Goal: Information Seeking & Learning: Learn about a topic

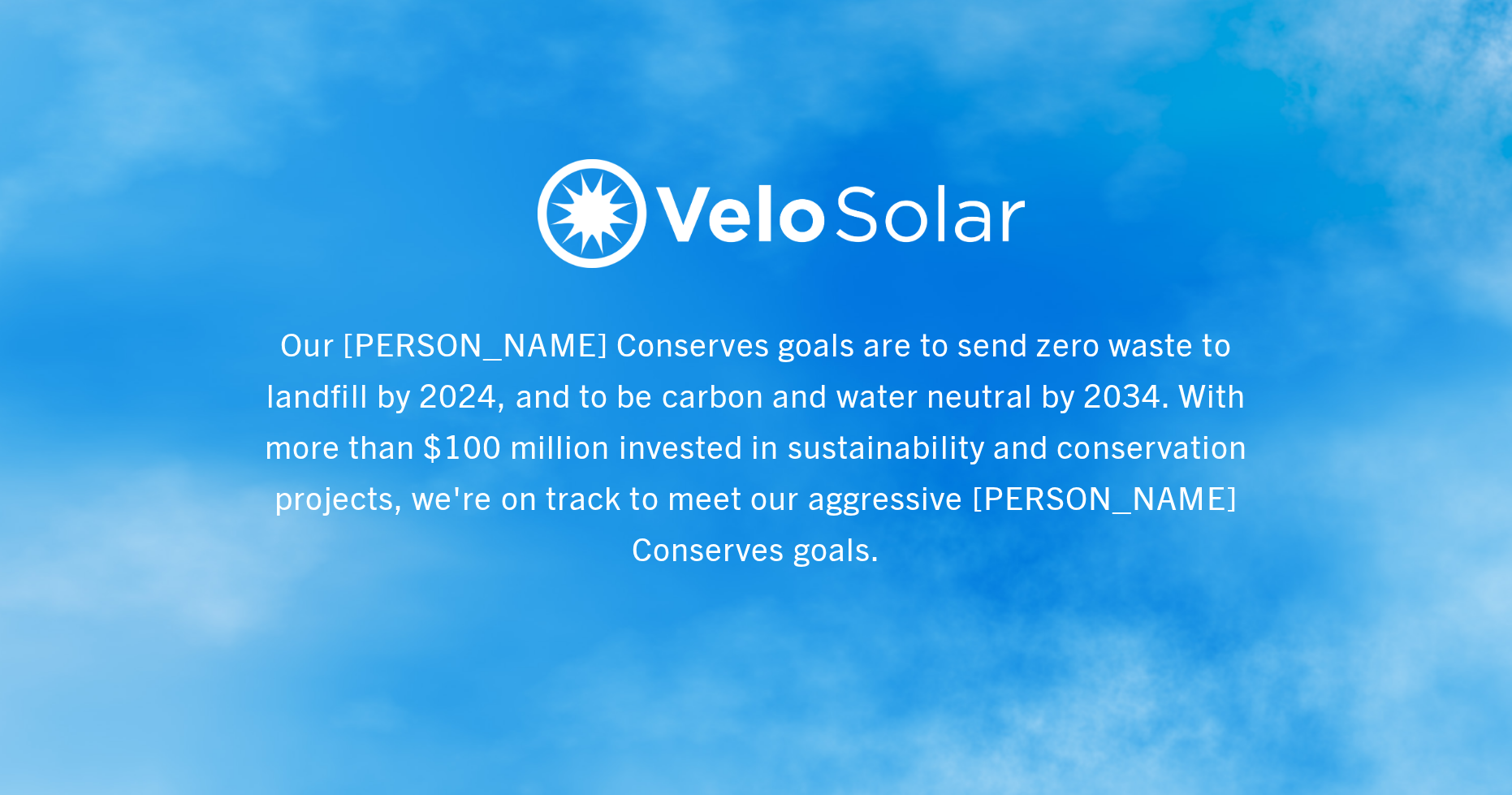
scroll to position [0, 1512]
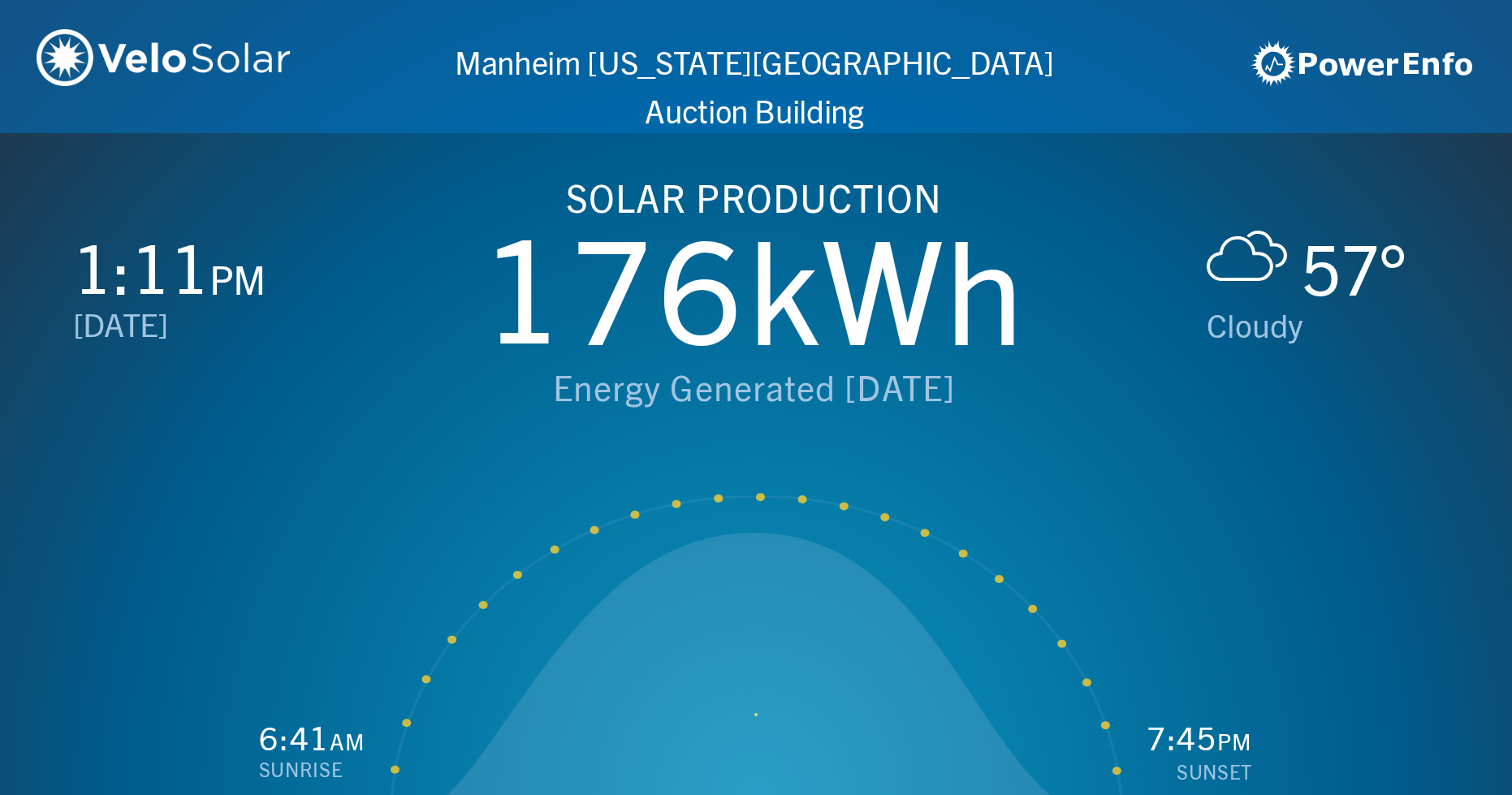
drag, startPoint x: 746, startPoint y: 716, endPoint x: 732, endPoint y: 714, distance: 14.1
click at [731, 714] on icon at bounding box center [756, 678] width 731 height 289
drag, startPoint x: 758, startPoint y: 722, endPoint x: 721, endPoint y: 614, distance: 114.2
click at [750, 675] on icon at bounding box center [756, 678] width 731 height 289
drag, startPoint x: 717, startPoint y: 499, endPoint x: 618, endPoint y: 529, distance: 103.4
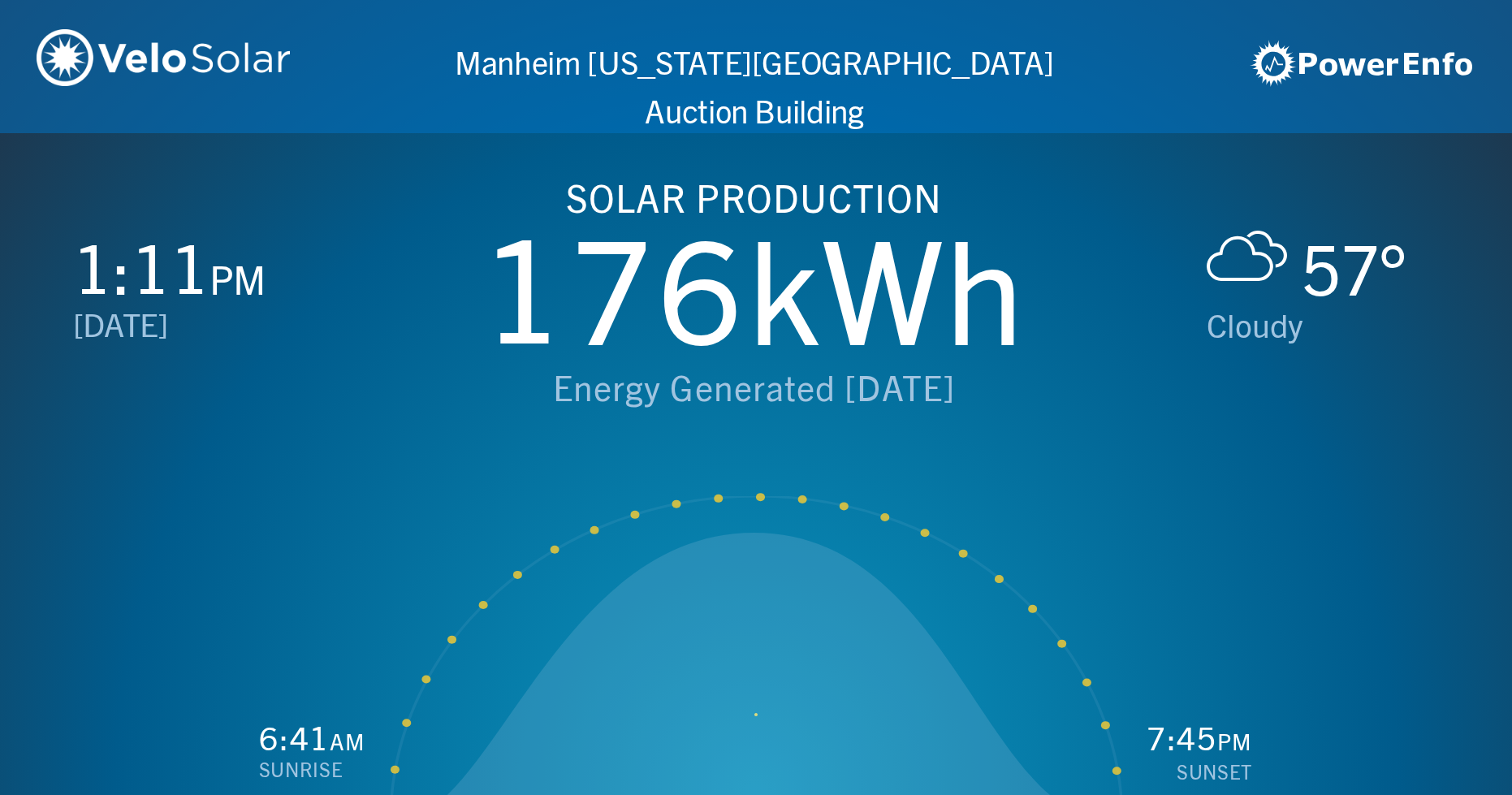
click at [616, 529] on div "Created with Highcharts 5.0.6 [DOMAIN_NAME]" at bounding box center [756, 659] width 731 height 326
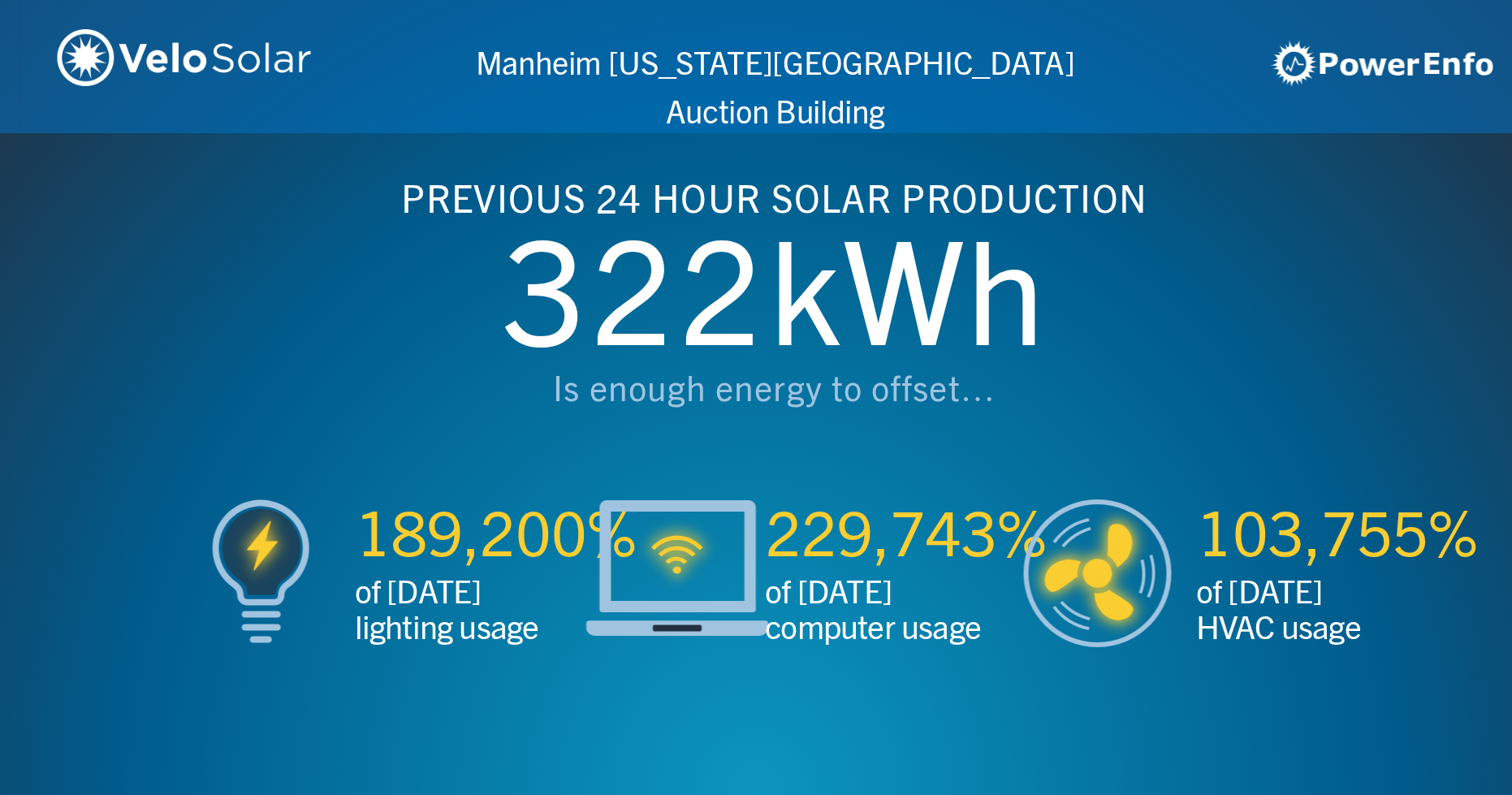
scroll to position [0, 3023]
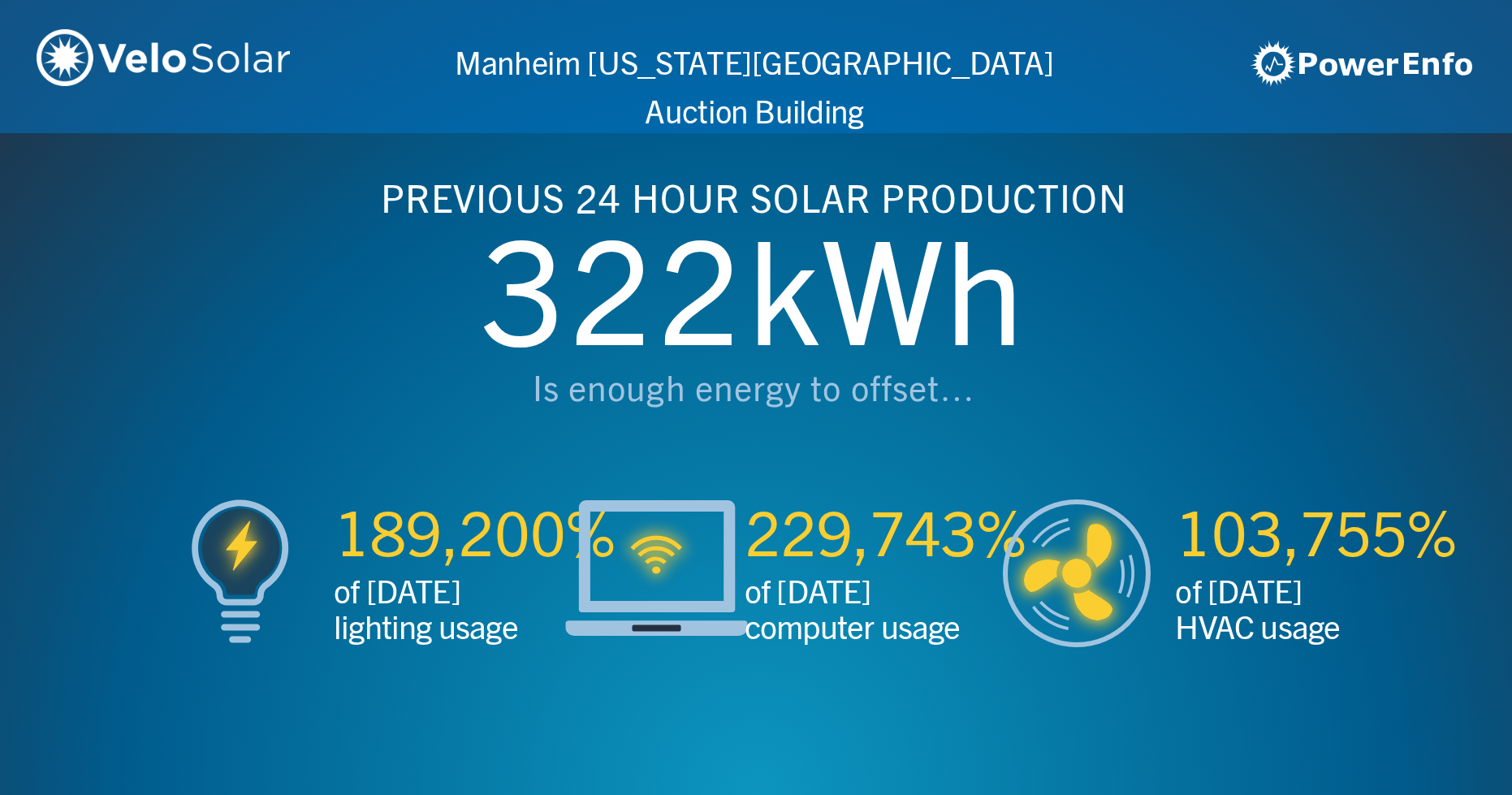
drag, startPoint x: 634, startPoint y: 432, endPoint x: 571, endPoint y: 431, distance: 63.0
click at [569, 431] on div "PREVIOUS 24 HOUR SOLAR PRODUCTION 322 kWh Is enough energy to offset…" at bounding box center [753, 314] width 882 height 369
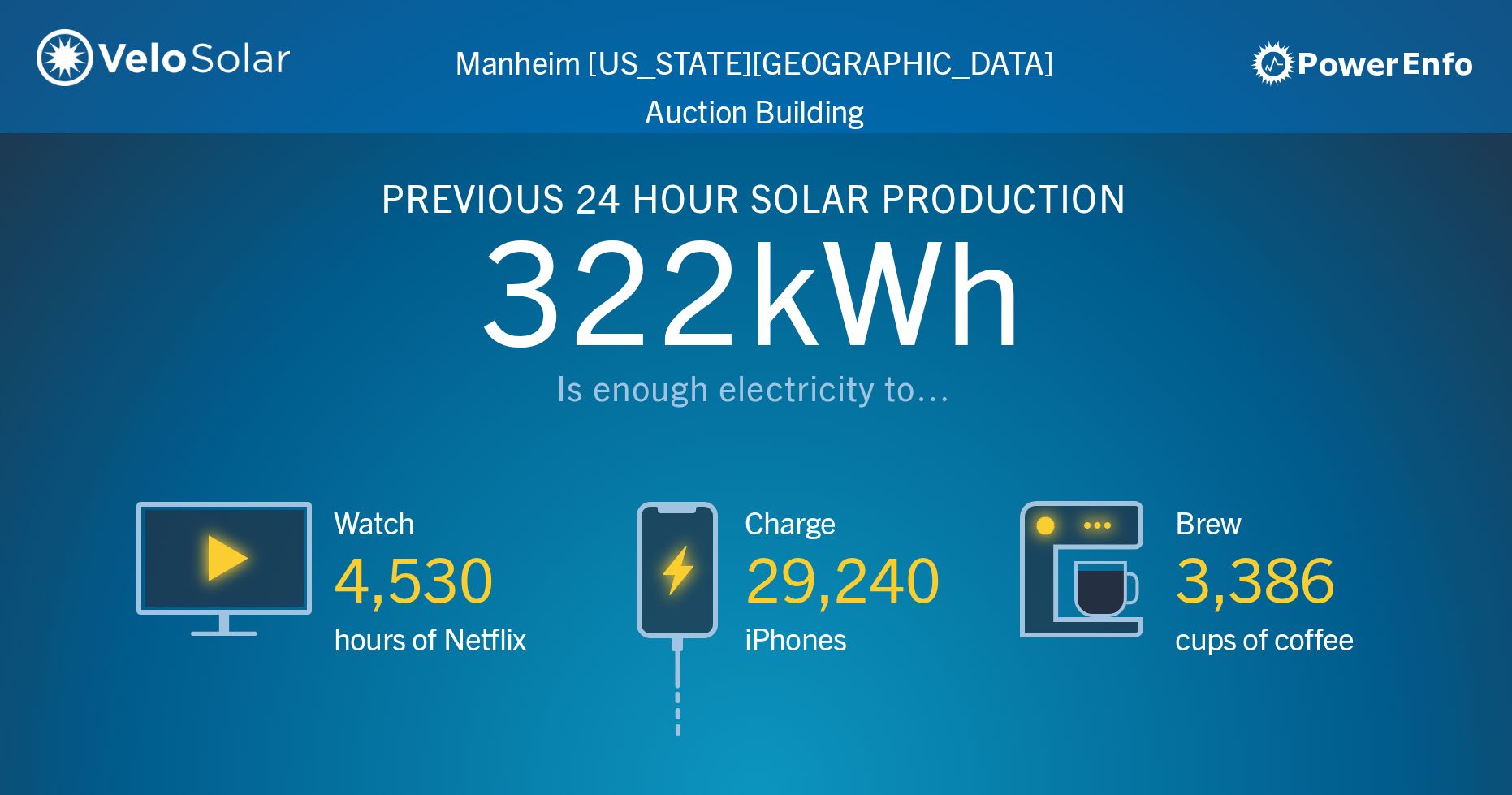
drag, startPoint x: 679, startPoint y: 431, endPoint x: 904, endPoint y: 434, distance: 225.0
click at [905, 434] on div "PREVIOUS 24 HOUR SOLAR PRODUCTION 322 kWh Is enough electricity to…" at bounding box center [753, 314] width 882 height 369
drag, startPoint x: 858, startPoint y: 432, endPoint x: 952, endPoint y: 434, distance: 94.0
click at [991, 436] on div "PREVIOUS 24 HOUR SOLAR PRODUCTION 322 kWh Is enough electricity to…" at bounding box center [753, 314] width 882 height 369
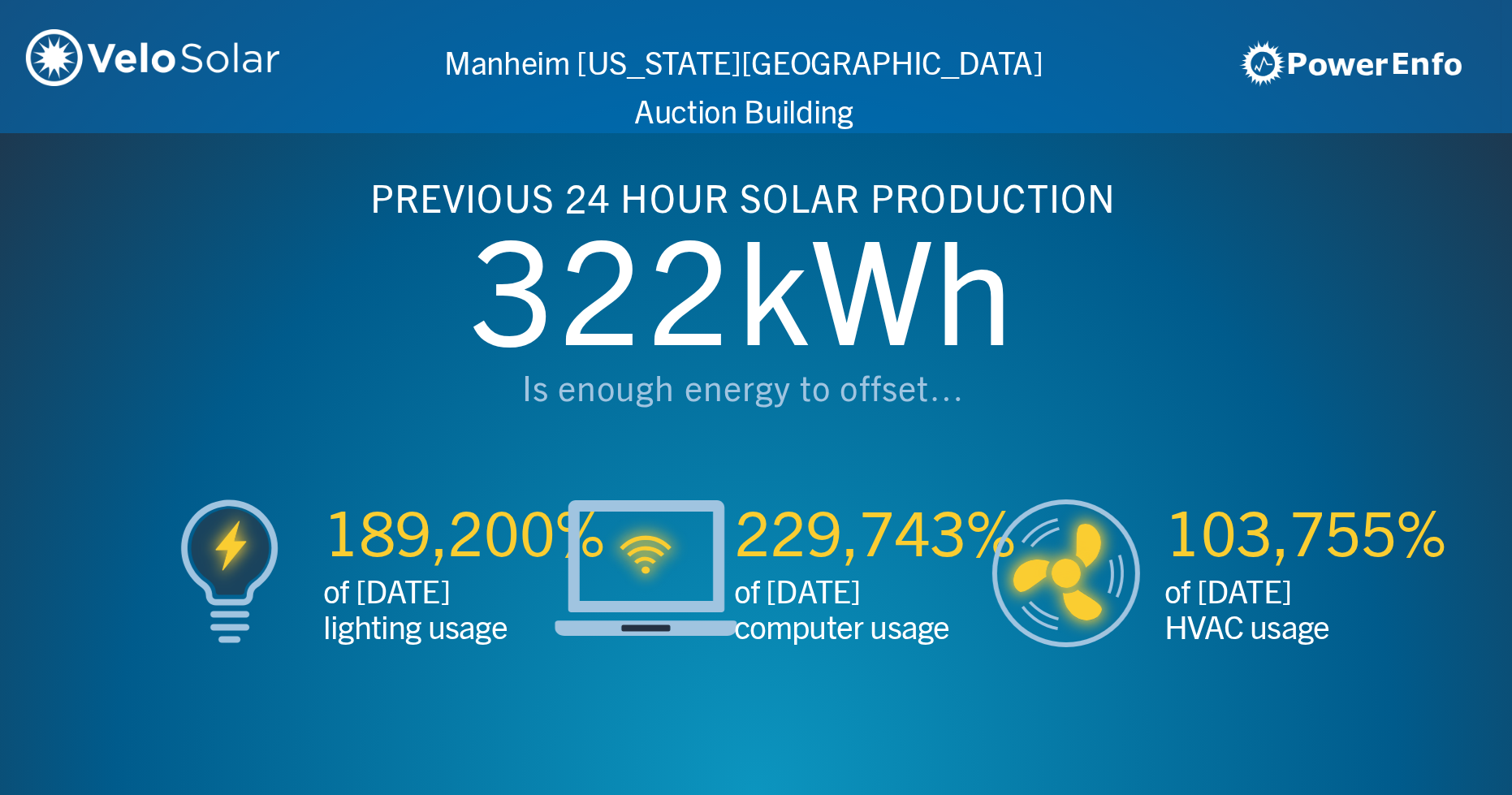
scroll to position [0, 3023]
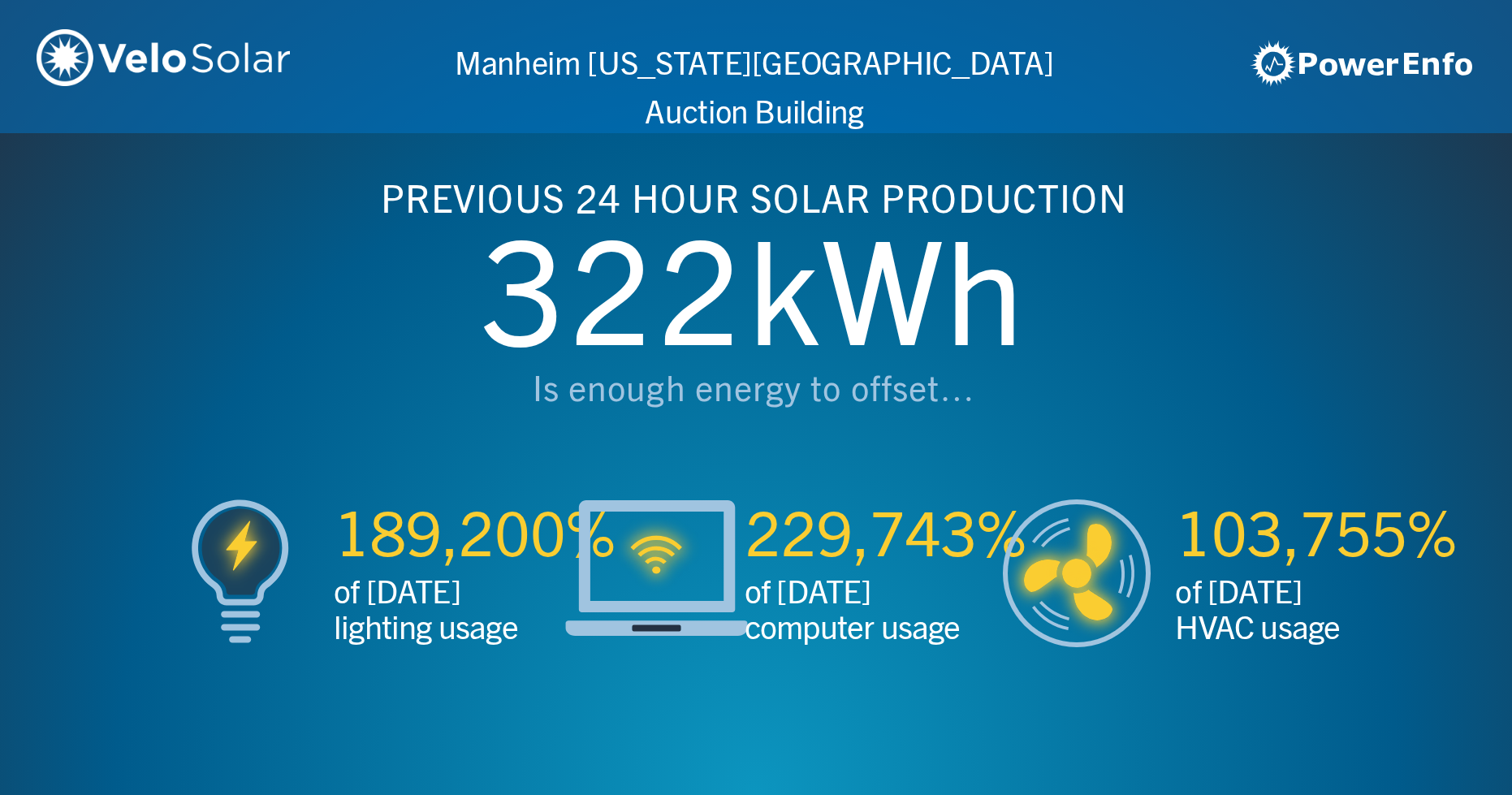
drag, startPoint x: 747, startPoint y: 443, endPoint x: 1075, endPoint y: 439, distance: 328.0
click at [1076, 439] on div "PREVIOUS 24 HOUR SOLAR PRODUCTION 322 kWh Is enough energy to offset…" at bounding box center [753, 314] width 882 height 369
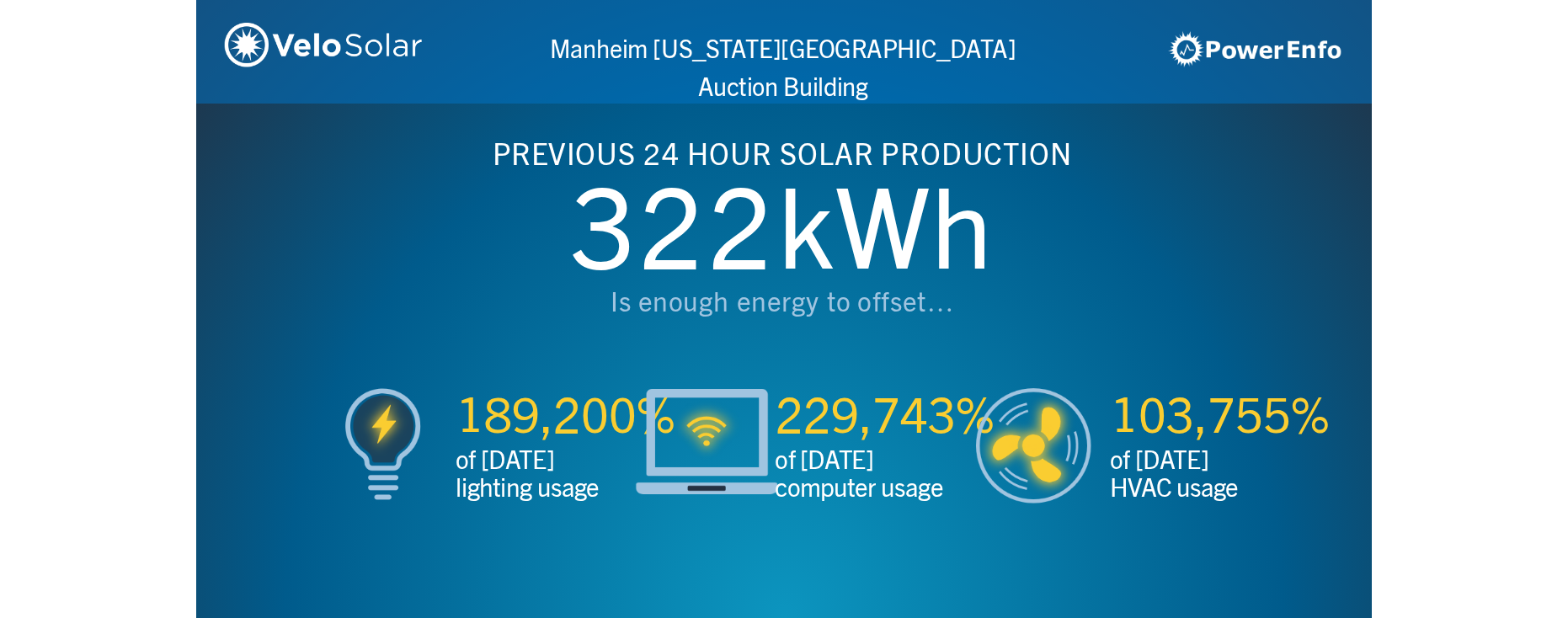
scroll to position [0, 1568]
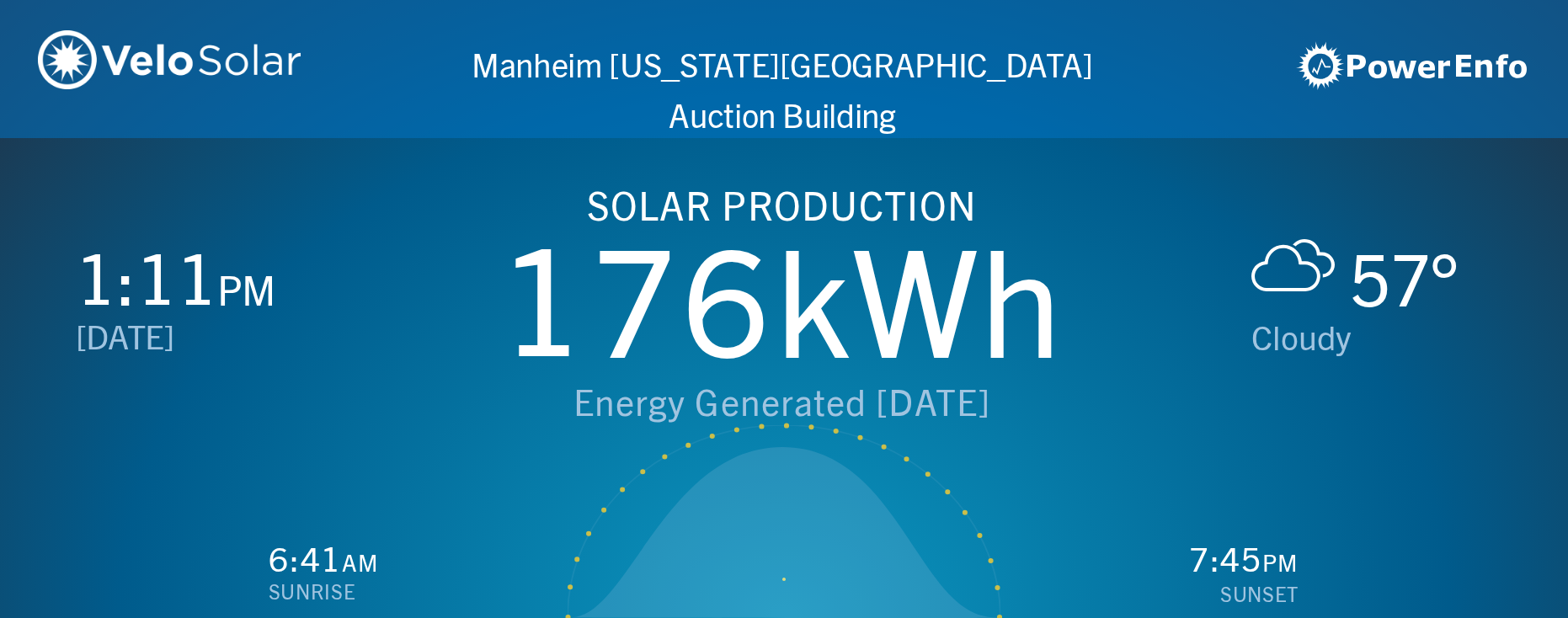
scroll to position [0, 3135]
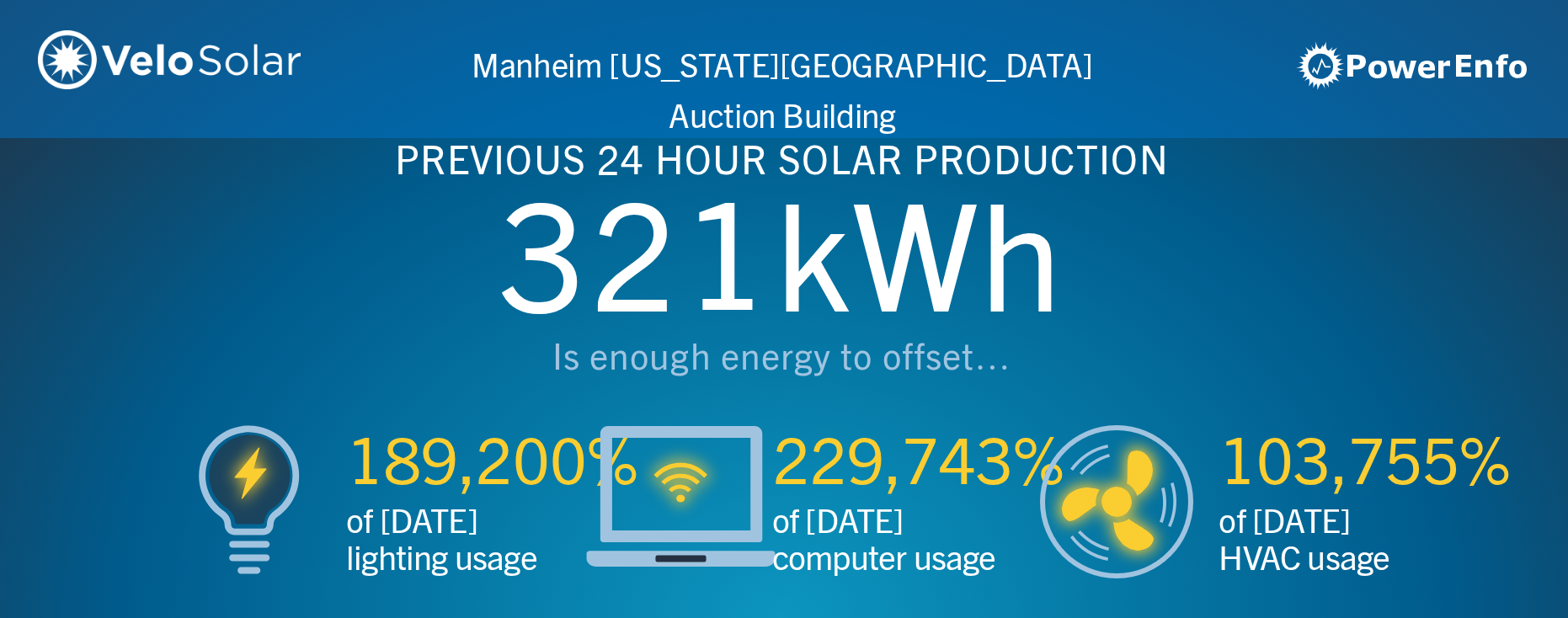
drag, startPoint x: 357, startPoint y: 452, endPoint x: 584, endPoint y: 443, distance: 227.2
click at [584, 443] on div "189,200% of [DATE] lighting usage 229,743% of [DATE] computer usage" at bounding box center [784, 521] width 1568 height 193
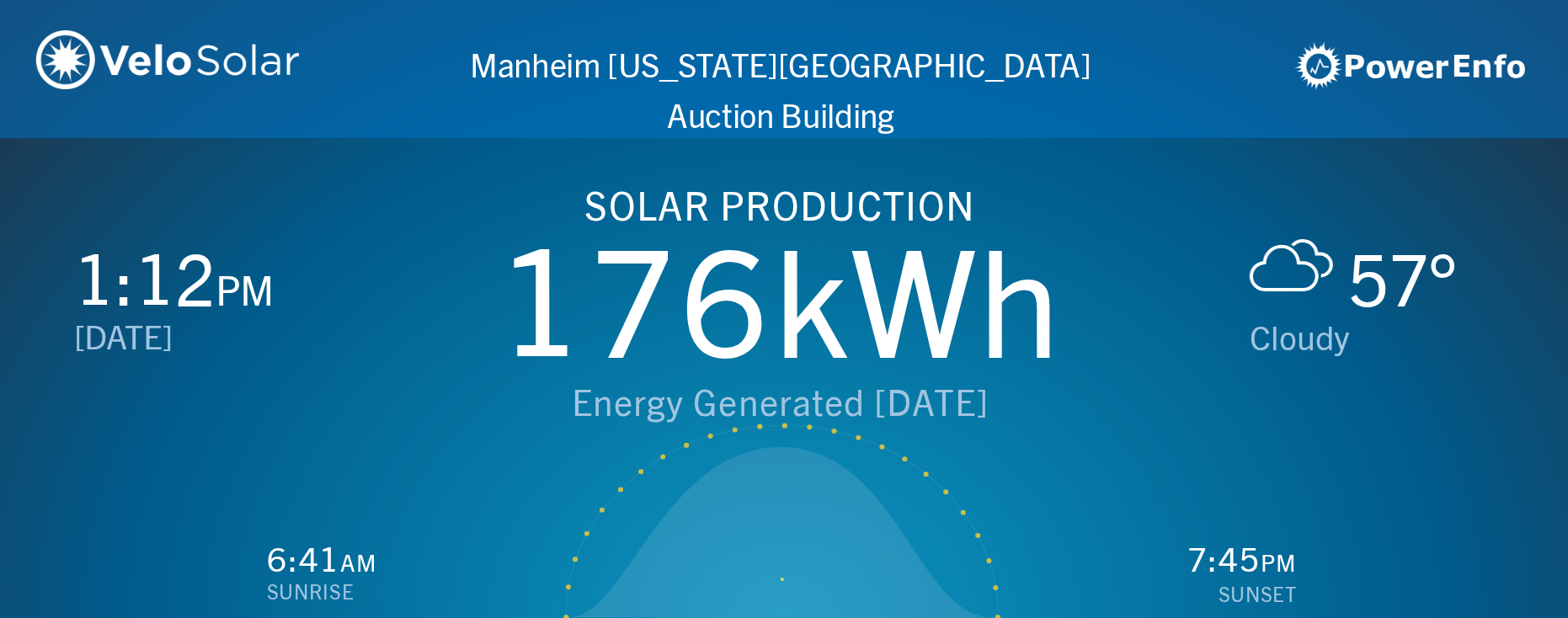
scroll to position [0, 1568]
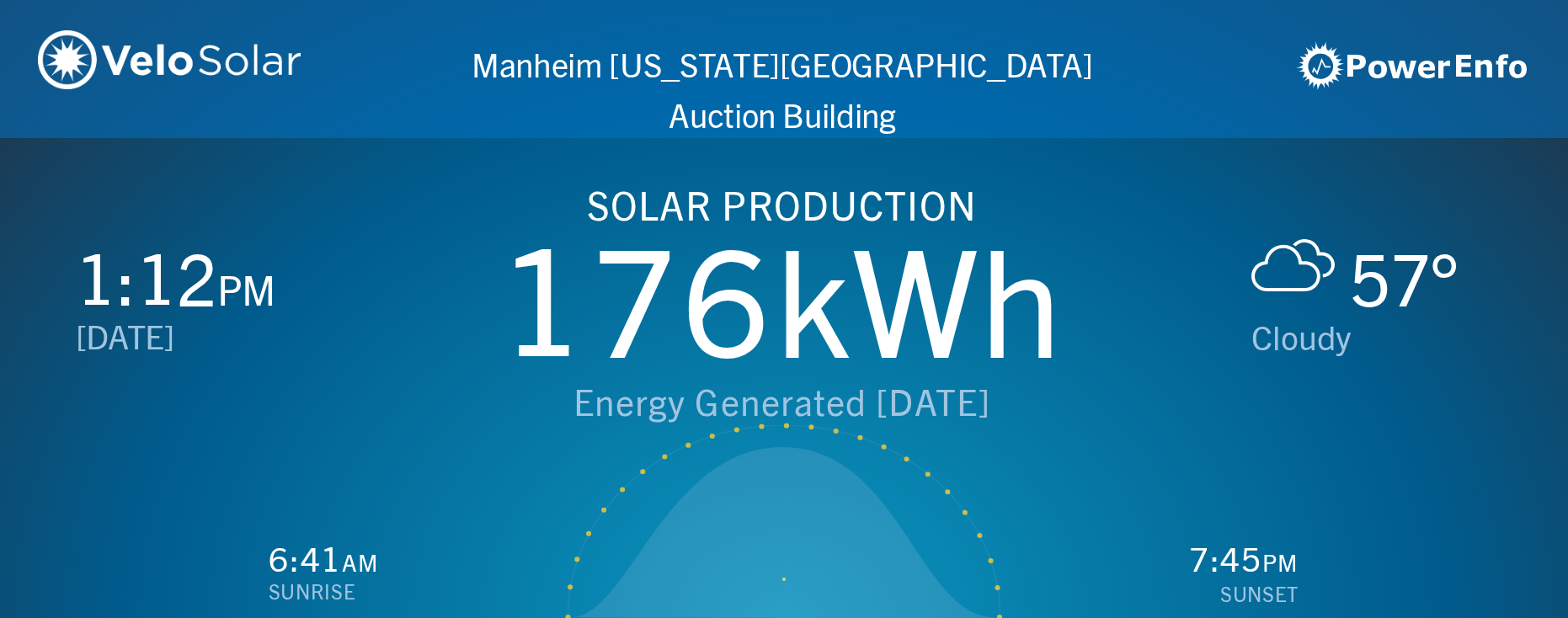
drag, startPoint x: 331, startPoint y: 453, endPoint x: 103, endPoint y: 458, distance: 228.1
click at [88, 460] on div "6:41 am sunrise Created with Highcharts 5.0.6 [DOMAIN_NAME]" at bounding box center [784, 521] width 1568 height 193
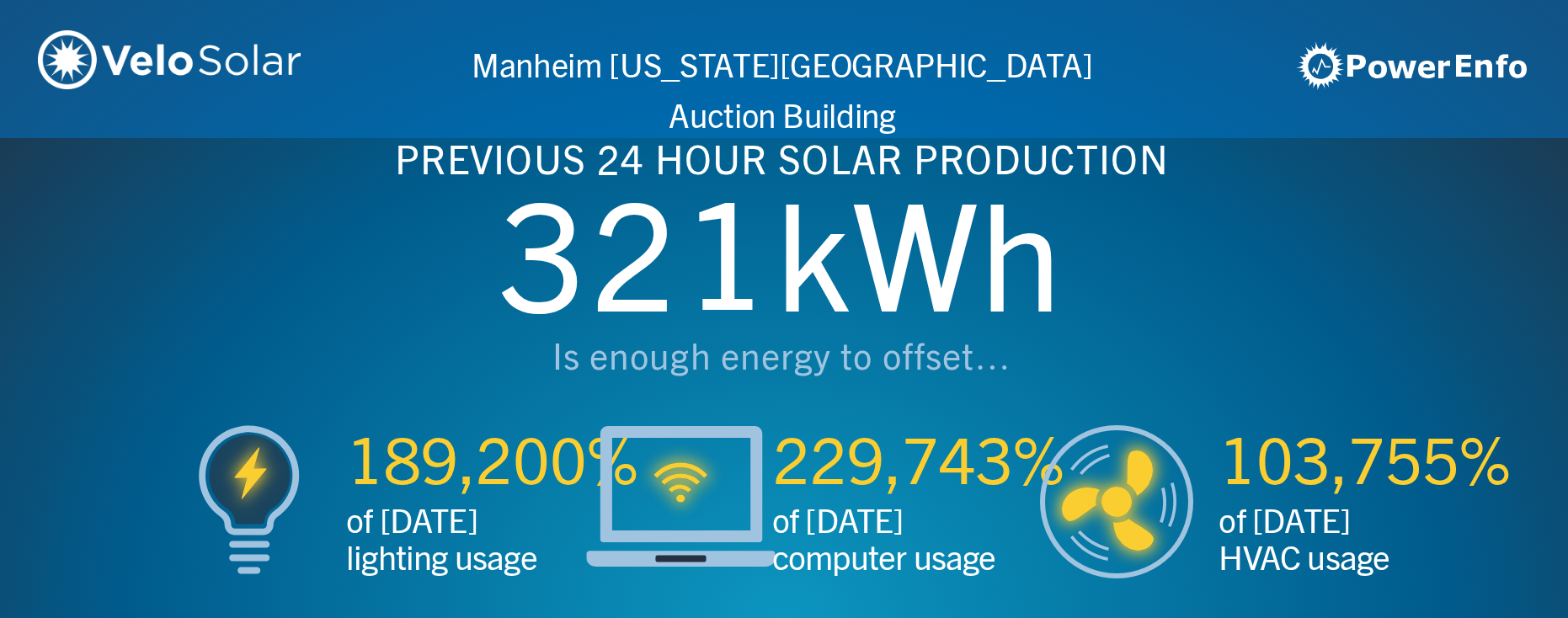
drag, startPoint x: 869, startPoint y: 383, endPoint x: 678, endPoint y: 385, distance: 191.0
click at [678, 385] on div "Is enough energy to offset…" at bounding box center [781, 358] width 889 height 57
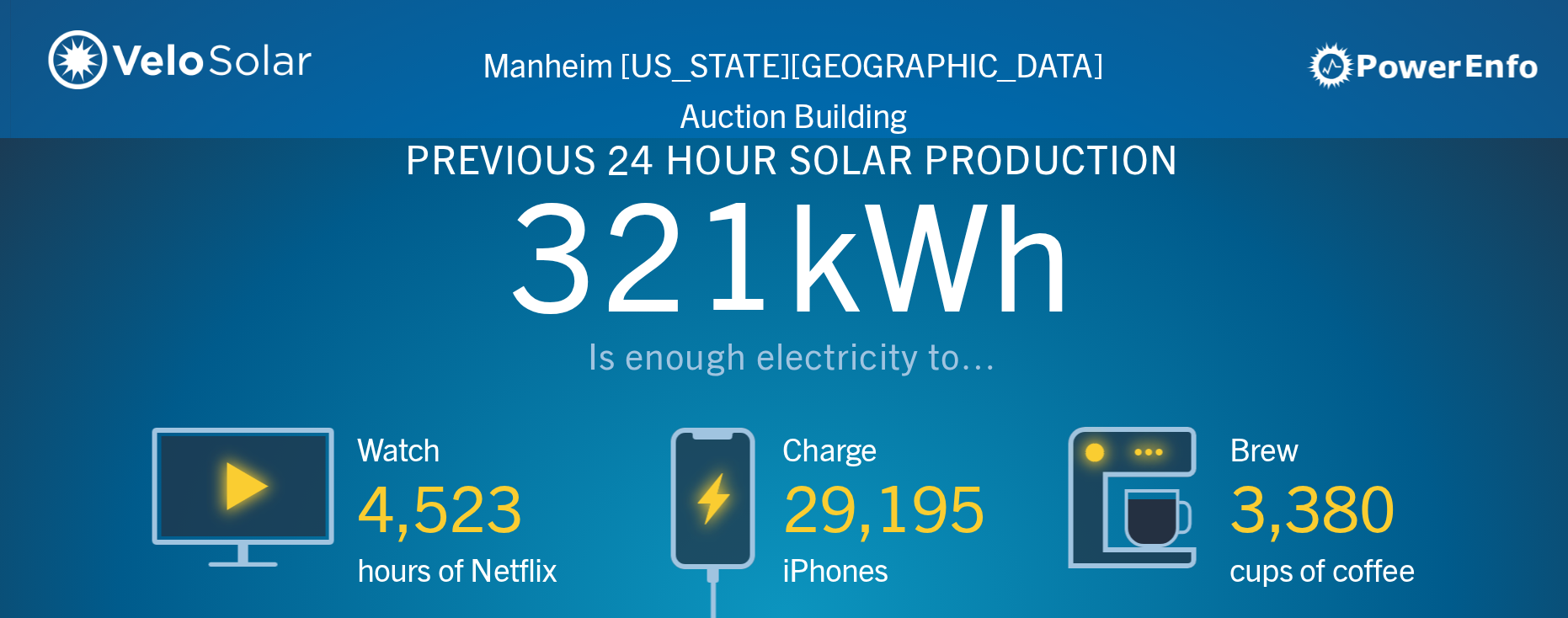
scroll to position [0, 4703]
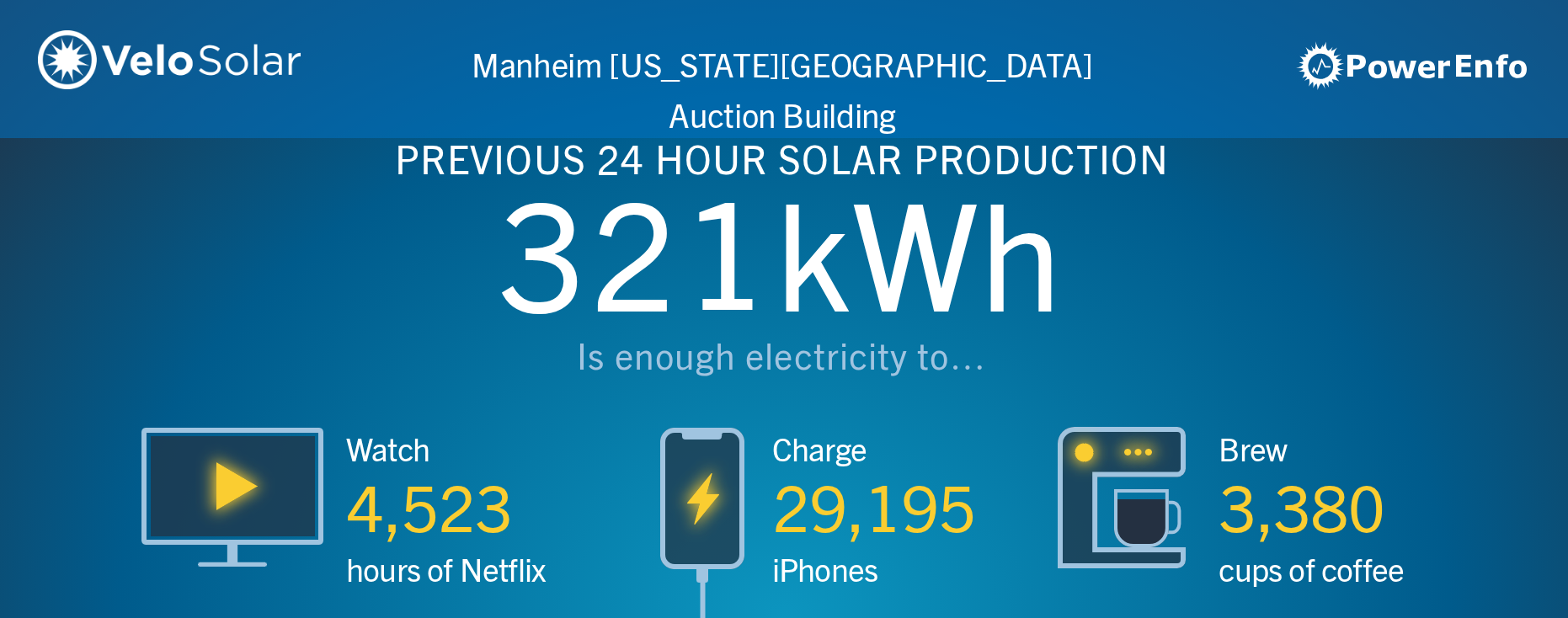
drag, startPoint x: 383, startPoint y: 416, endPoint x: 267, endPoint y: 426, distance: 116.4
click at [267, 426] on div "Manheim [US_STATE][GEOGRAPHIC_DATA] Auction Building 2:46 PM [DATE] PREVIOUS 24…" at bounding box center [784, 309] width 1568 height 618
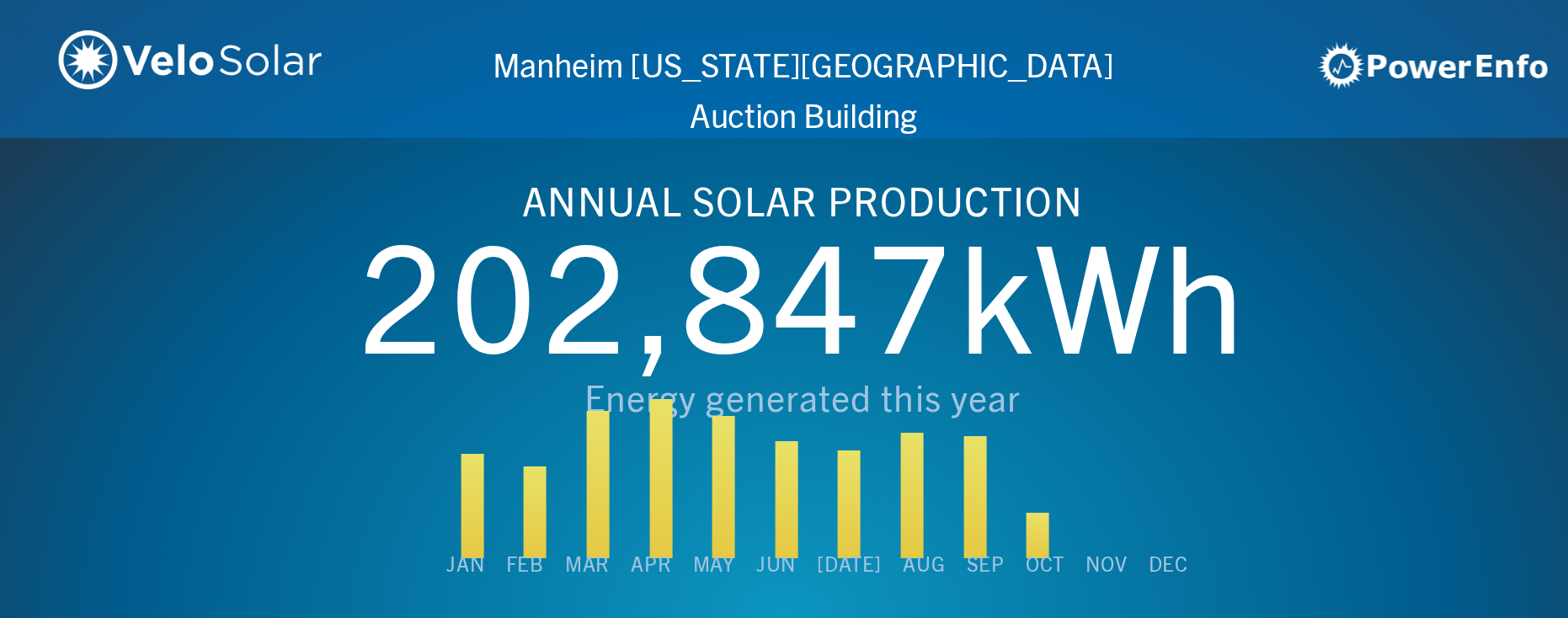
scroll to position [0, 6270]
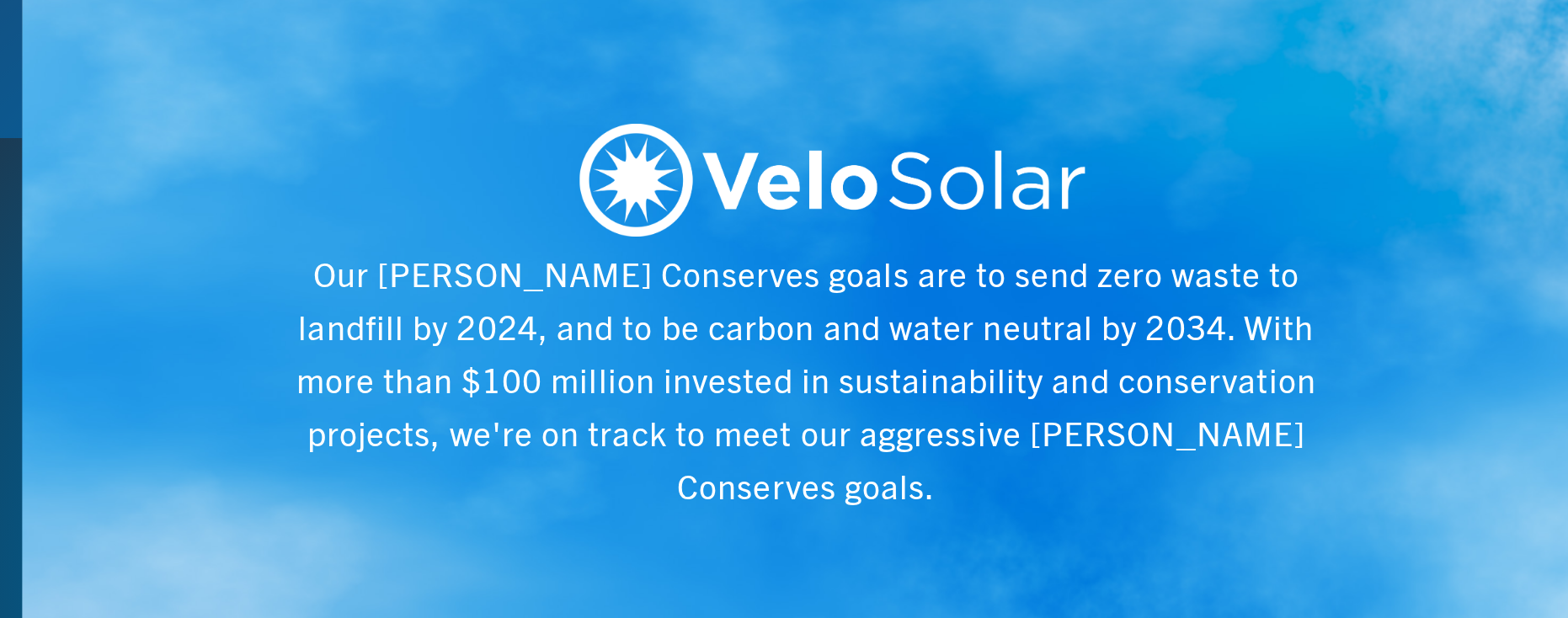
scroll to position [0, 7838]
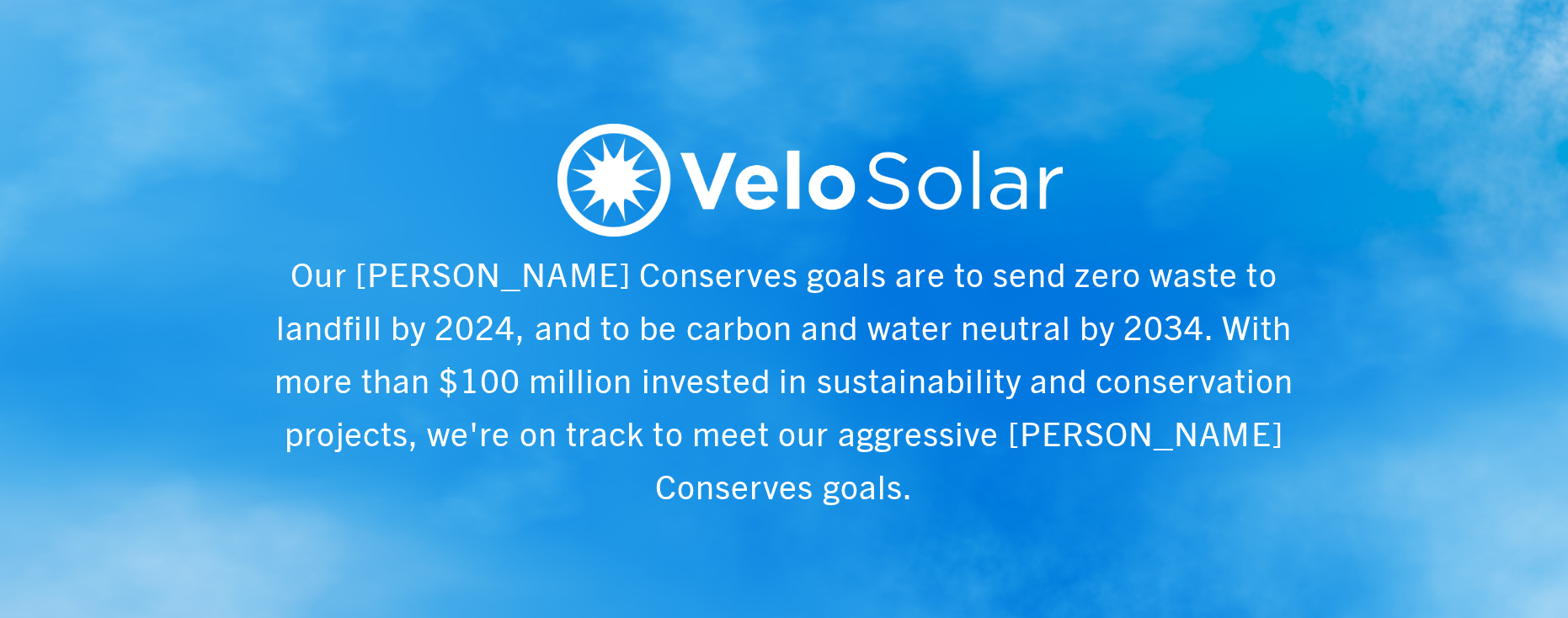
drag, startPoint x: 889, startPoint y: 250, endPoint x: 599, endPoint y: 230, distance: 290.7
click at [599, 230] on div "Our [PERSON_NAME] Conserves goals are to send zero waste to landfill by 2024, a…" at bounding box center [784, 309] width 1568 height 618
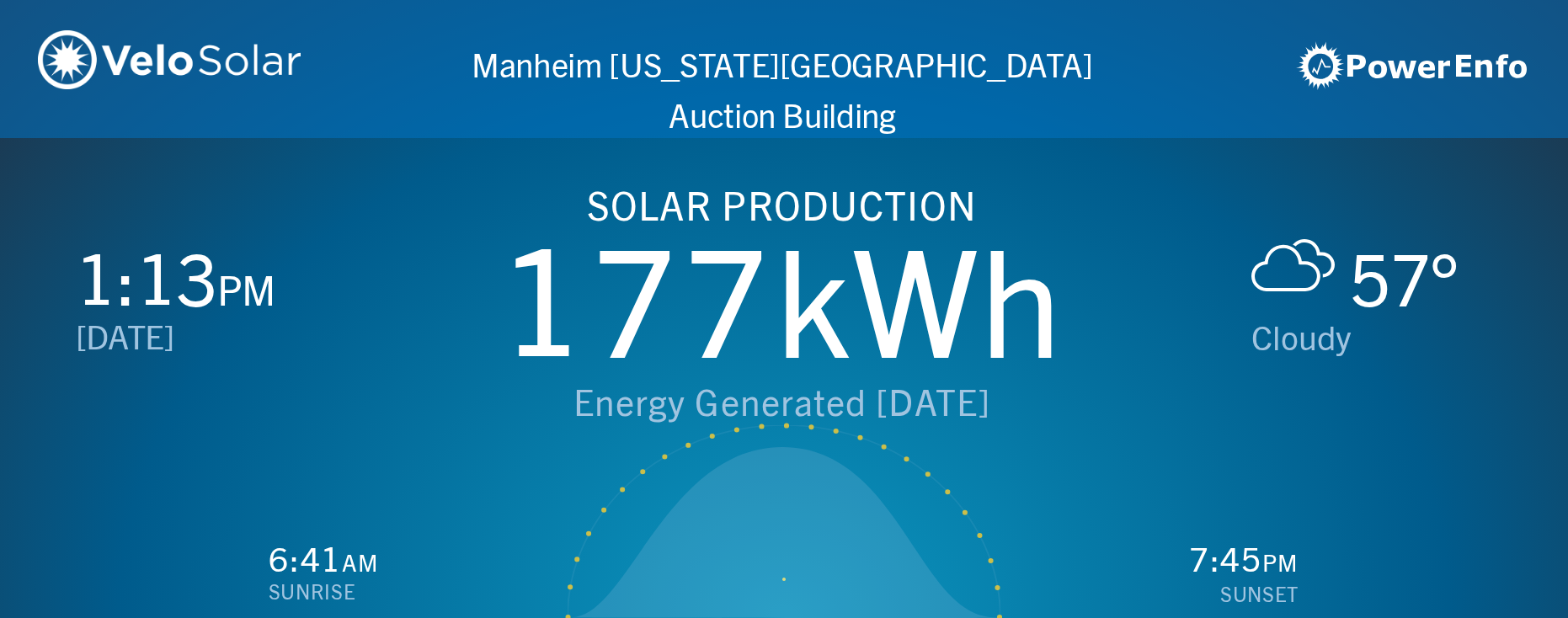
drag, startPoint x: 712, startPoint y: 228, endPoint x: 925, endPoint y: 199, distance: 215.0
click at [925, 199] on div "SOLAR PRODUCTION 177 kWh Energy Generated [DATE]" at bounding box center [781, 284] width 915 height 298
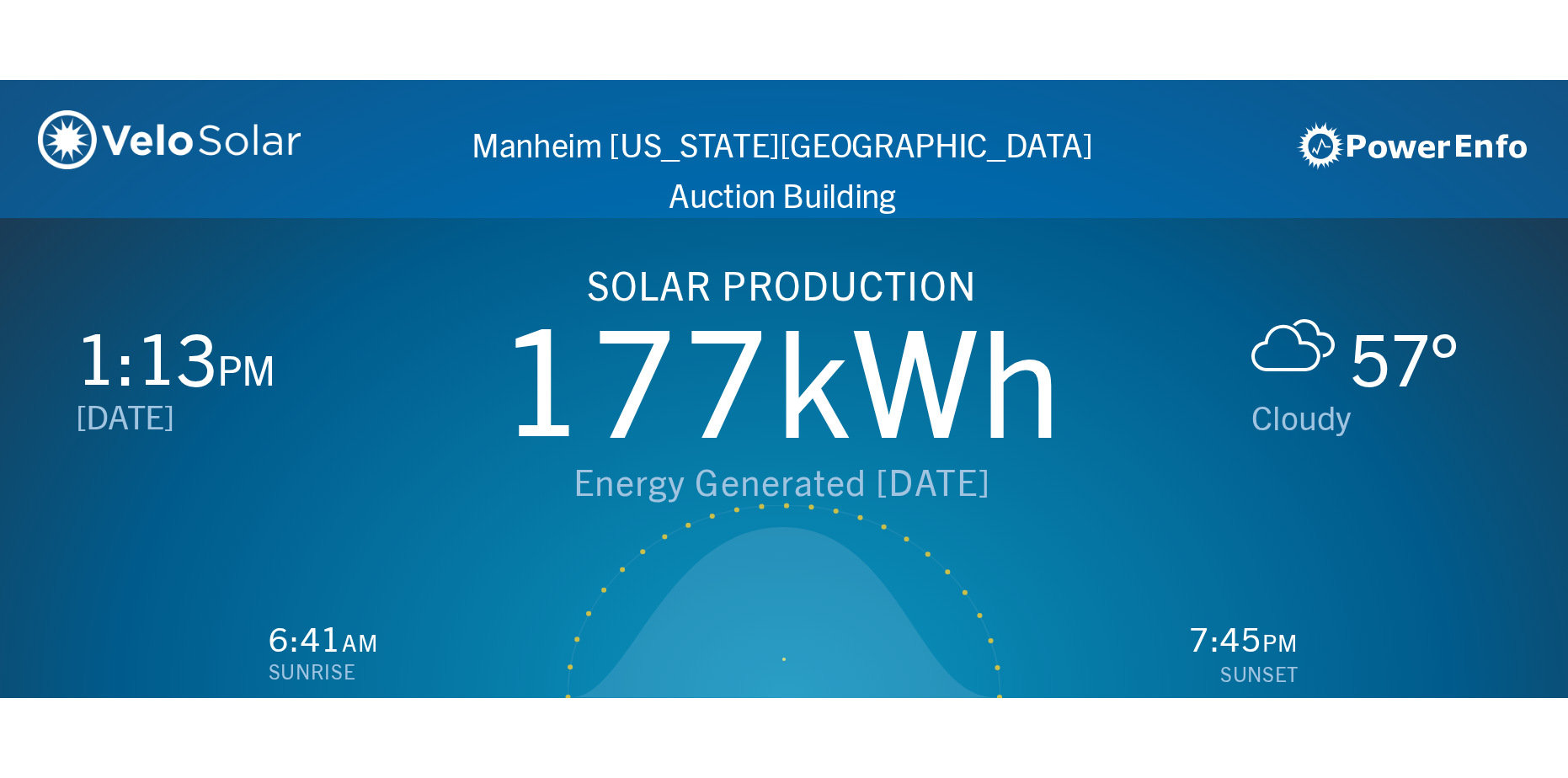
scroll to position [0, 7838]
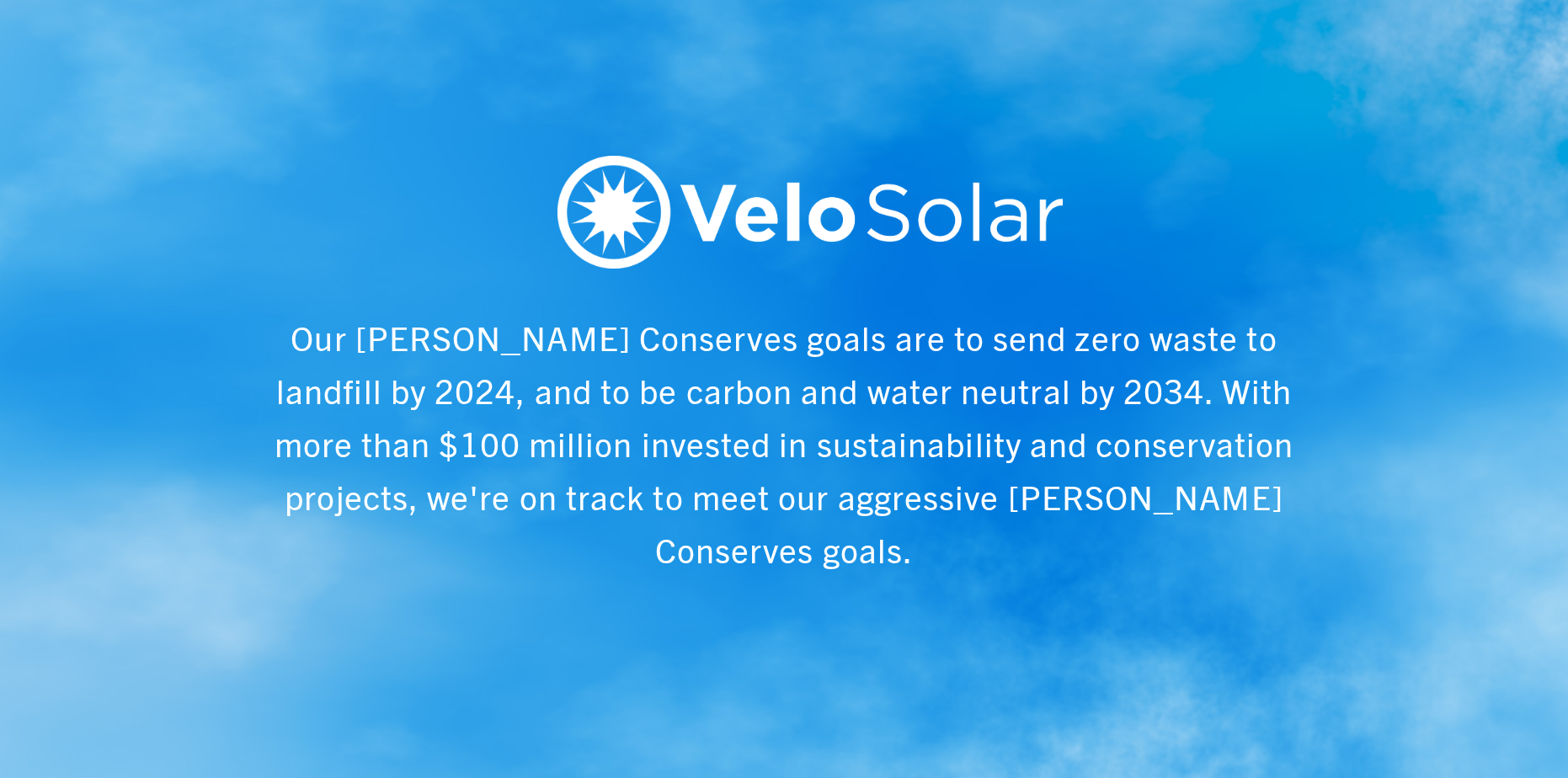
drag, startPoint x: 1242, startPoint y: 517, endPoint x: 952, endPoint y: 525, distance: 290.1
click at [952, 525] on div "Our [PERSON_NAME] Conserves goals are to send zero waste to landfill by 2024, a…" at bounding box center [784, 544] width 1062 height 467
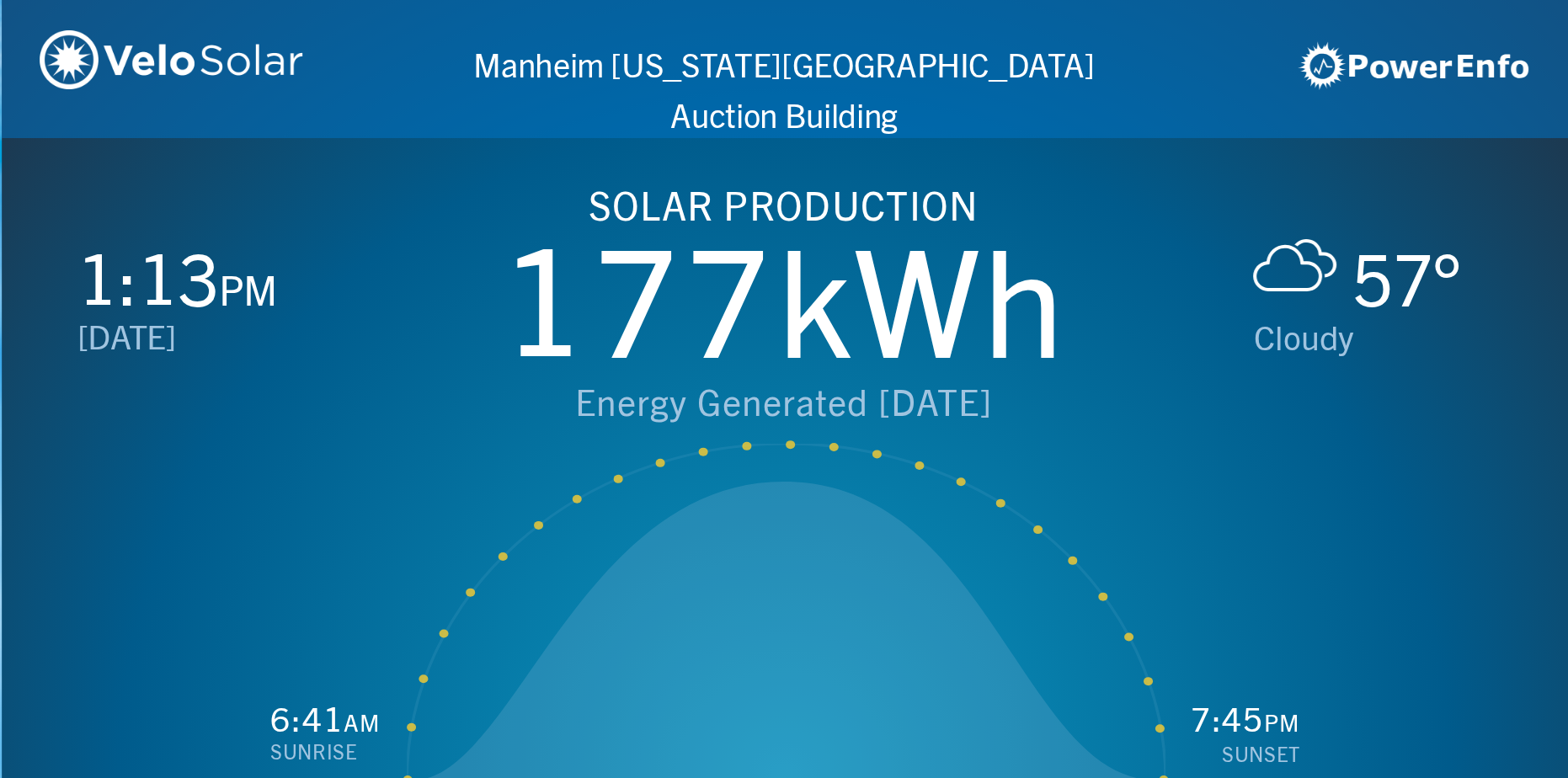
scroll to position [0, 1568]
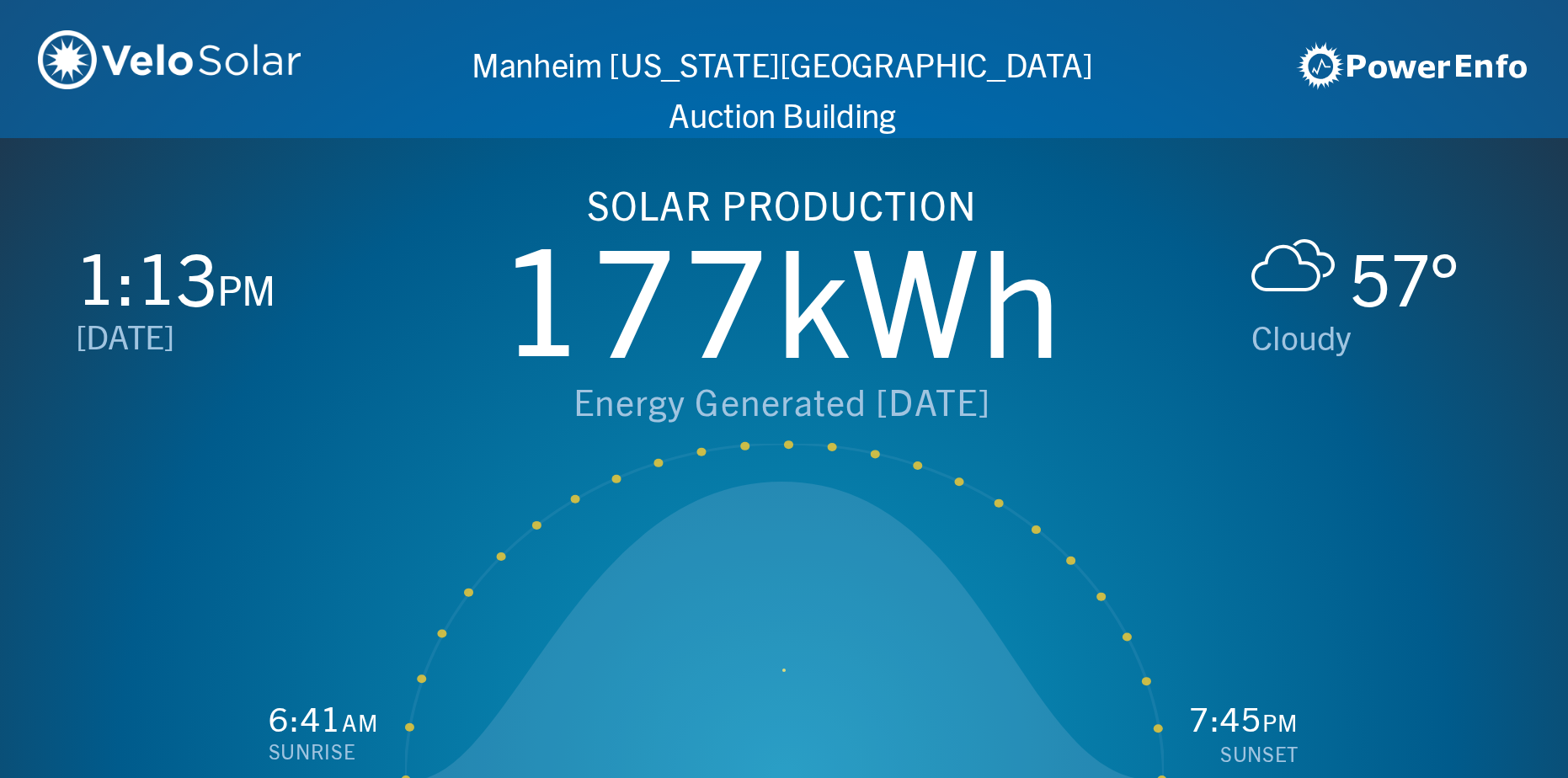
drag, startPoint x: 771, startPoint y: 672, endPoint x: 748, endPoint y: 610, distance: 66.1
click at [784, 668] on icon at bounding box center [784, 632] width 759 height 300
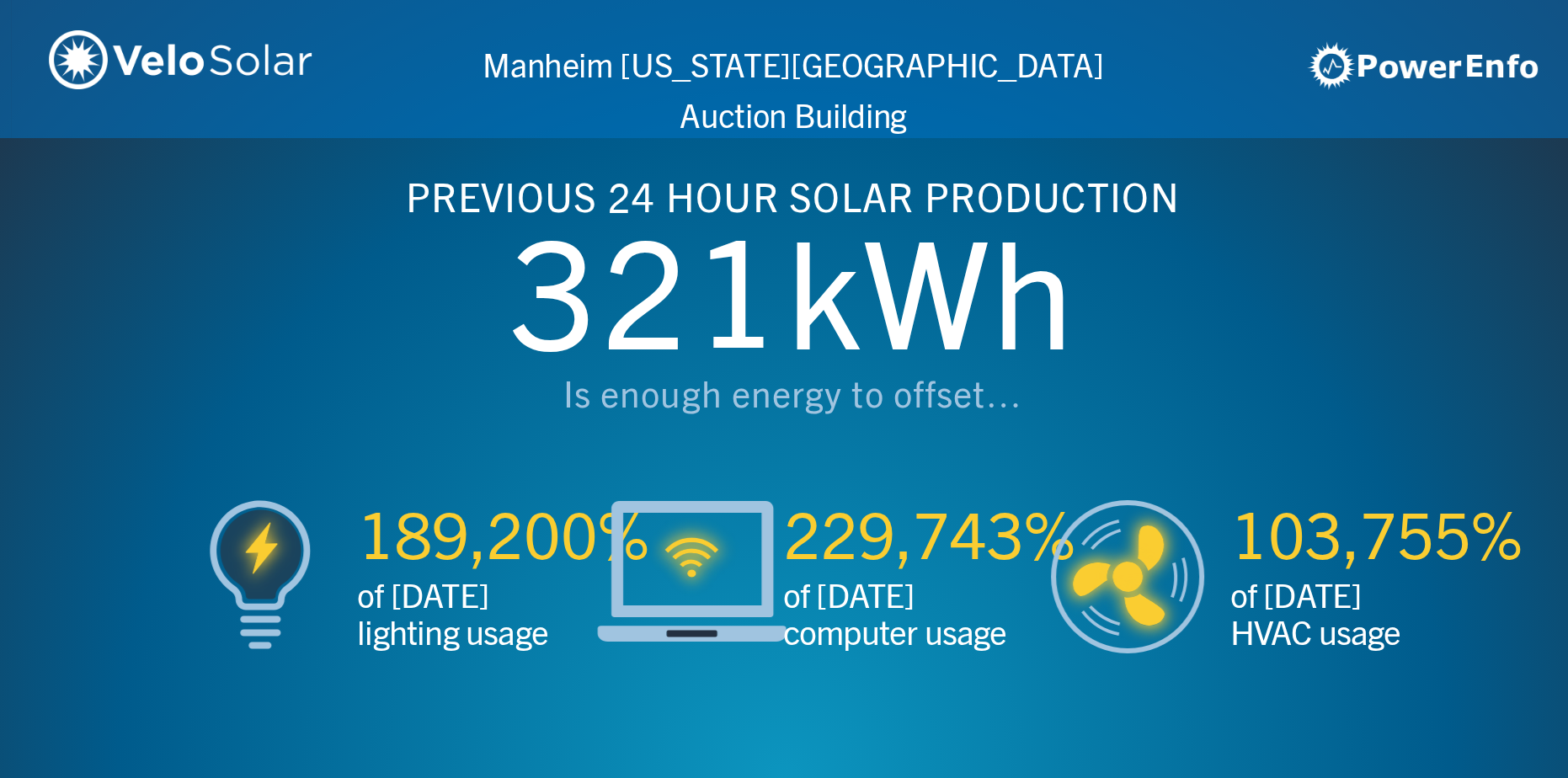
scroll to position [0, 3135]
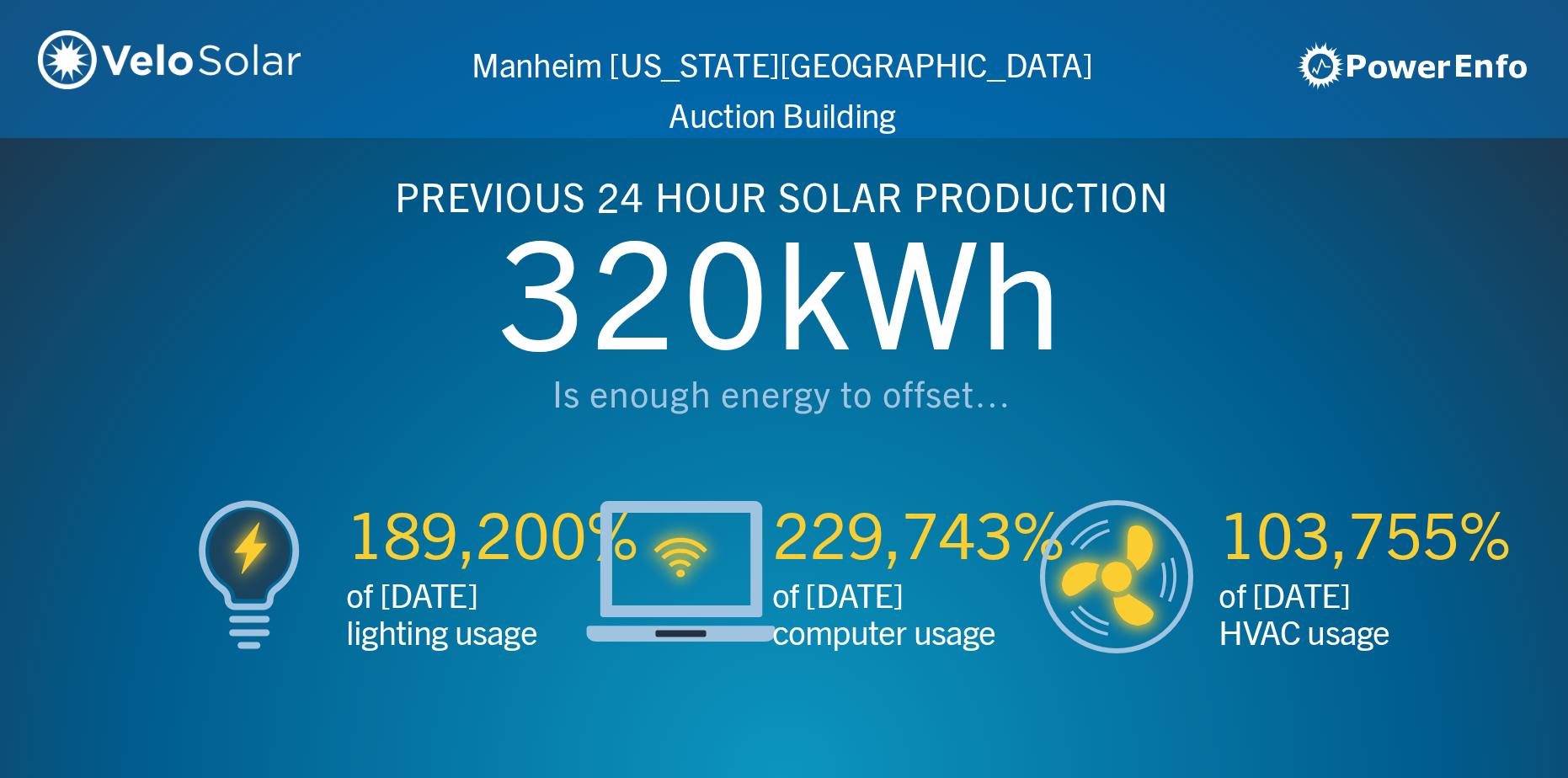
click at [682, 545] on img at bounding box center [681, 571] width 190 height 142
drag, startPoint x: 1040, startPoint y: 282, endPoint x: 669, endPoint y: 267, distance: 371.3
click at [669, 267] on div "320 kWh" at bounding box center [781, 273] width 889 height 187
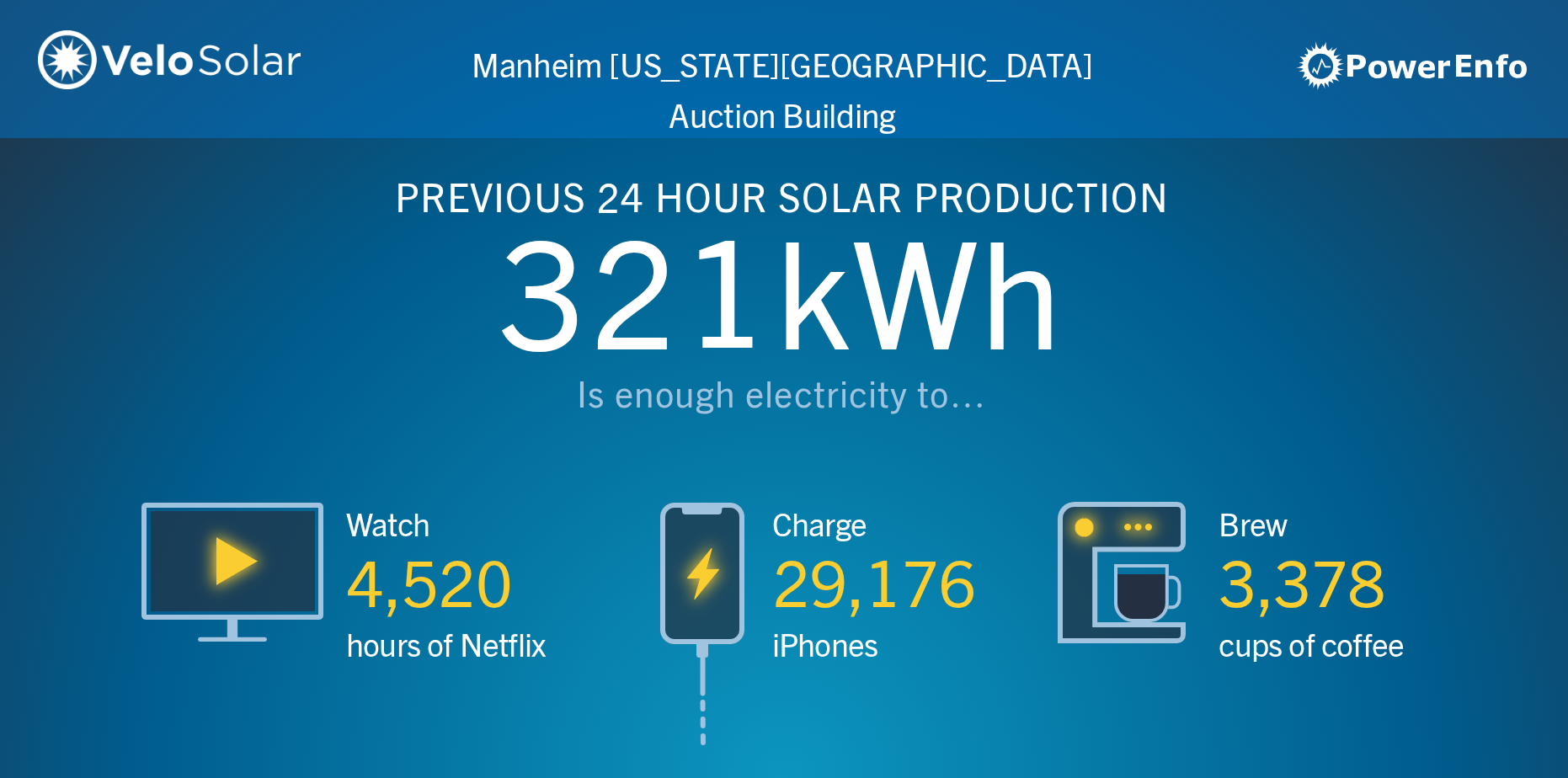
scroll to position [0, 6270]
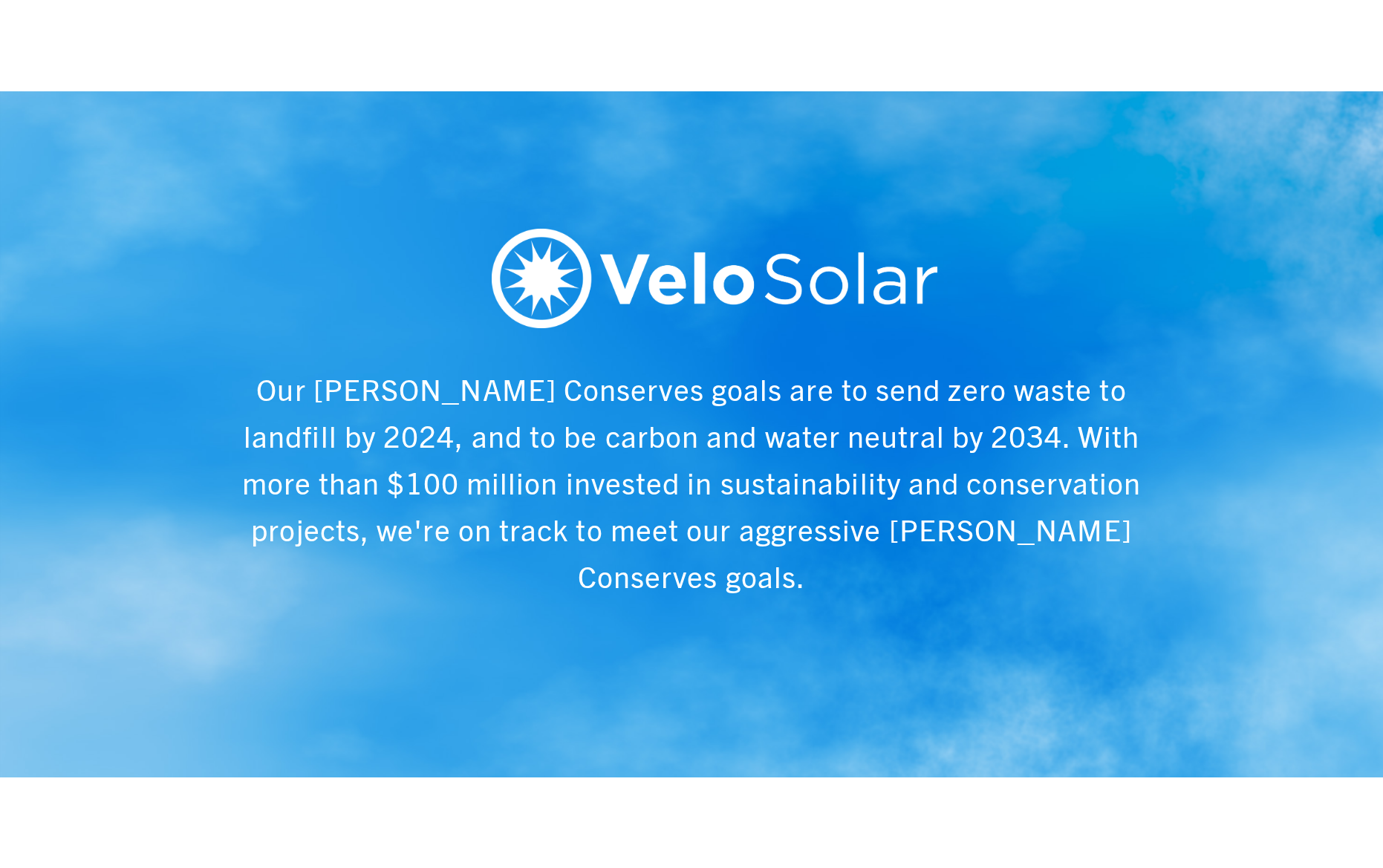
scroll to position [0, 6913]
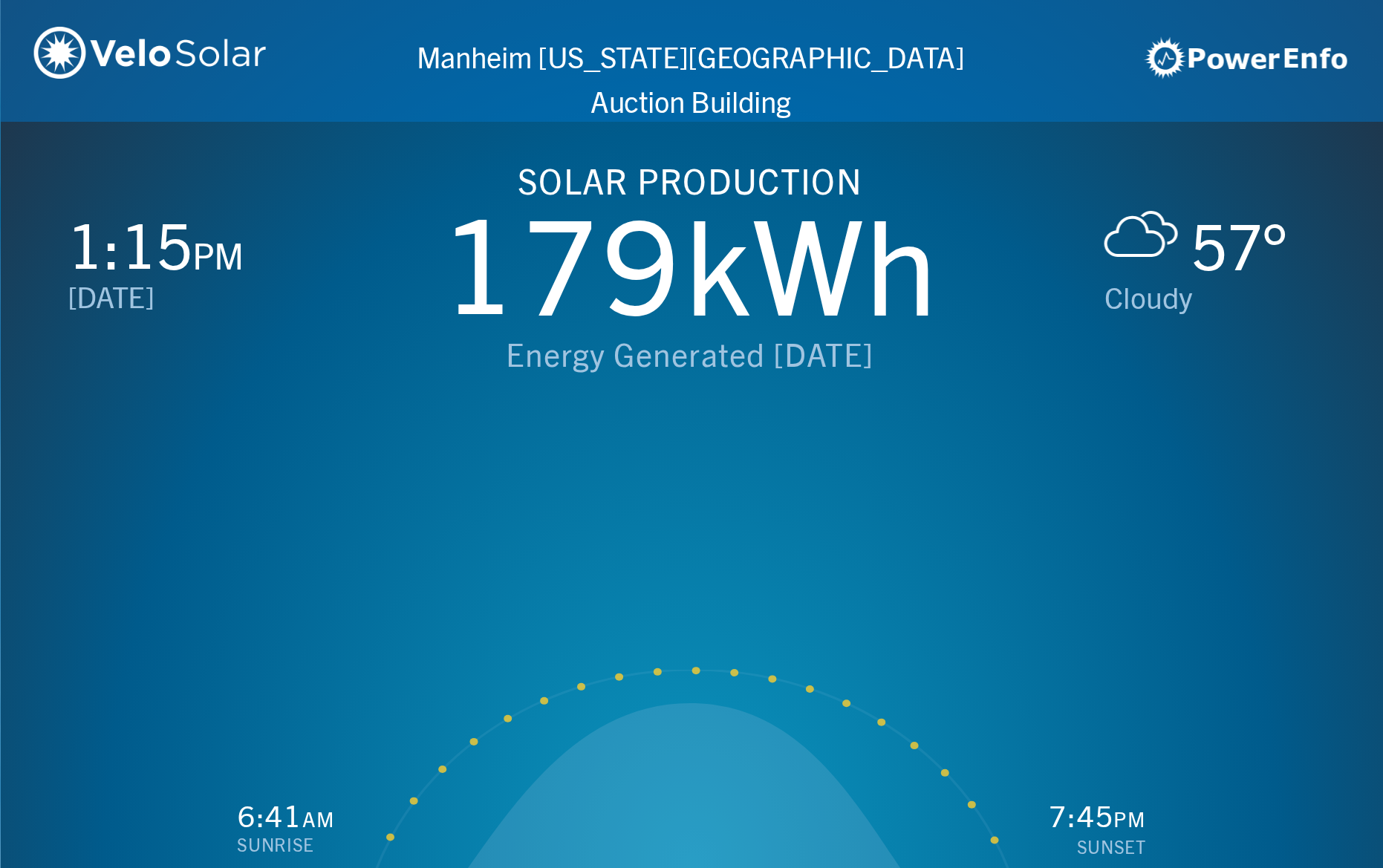
scroll to position [0, 1383]
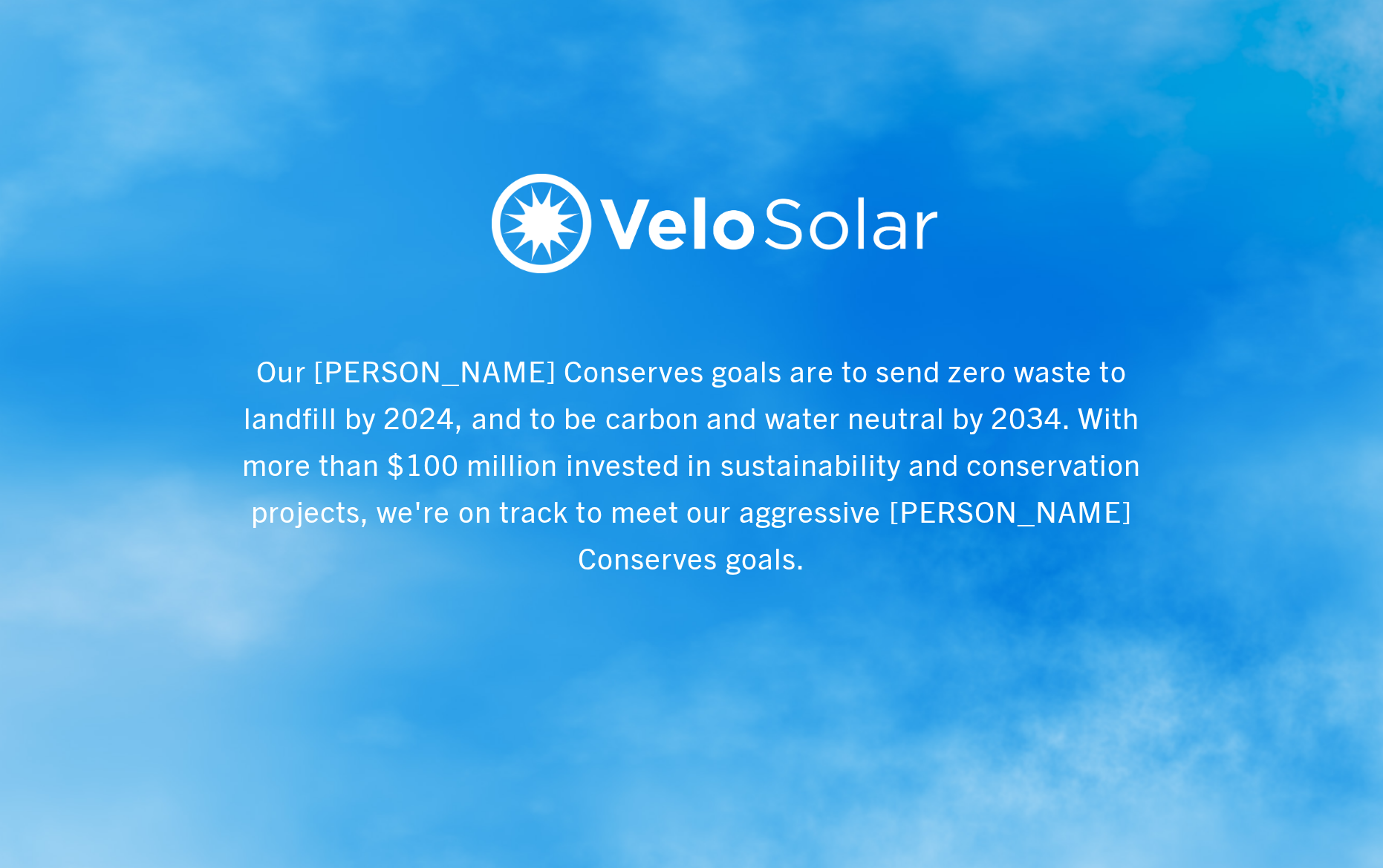
scroll to position [0, 1383]
